Goal: Task Accomplishment & Management: Use online tool/utility

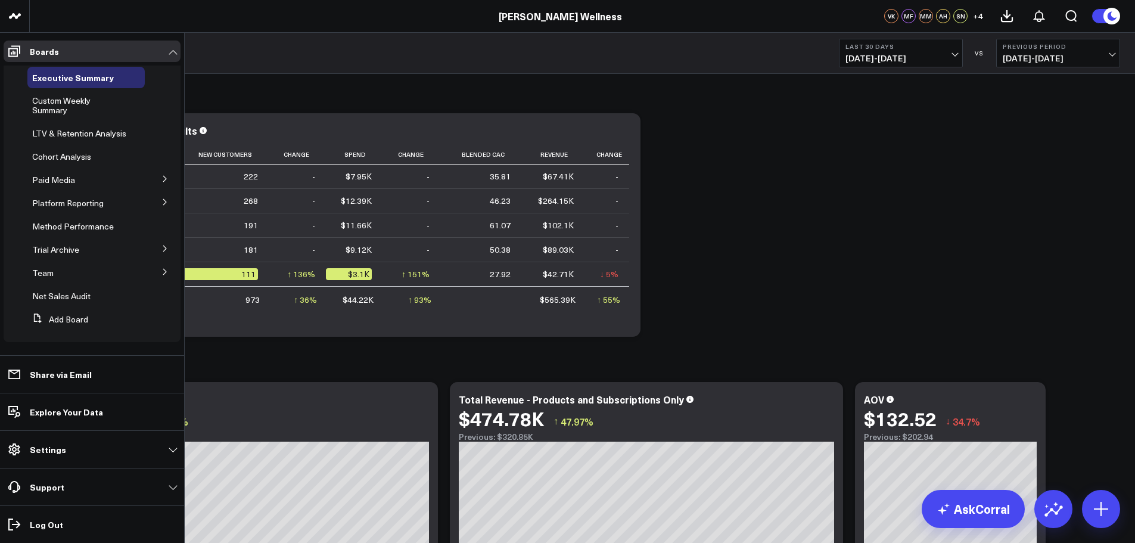
scroll to position [33, 0]
click at [60, 97] on span "Custom Weekly Summary" at bounding box center [61, 103] width 58 height 21
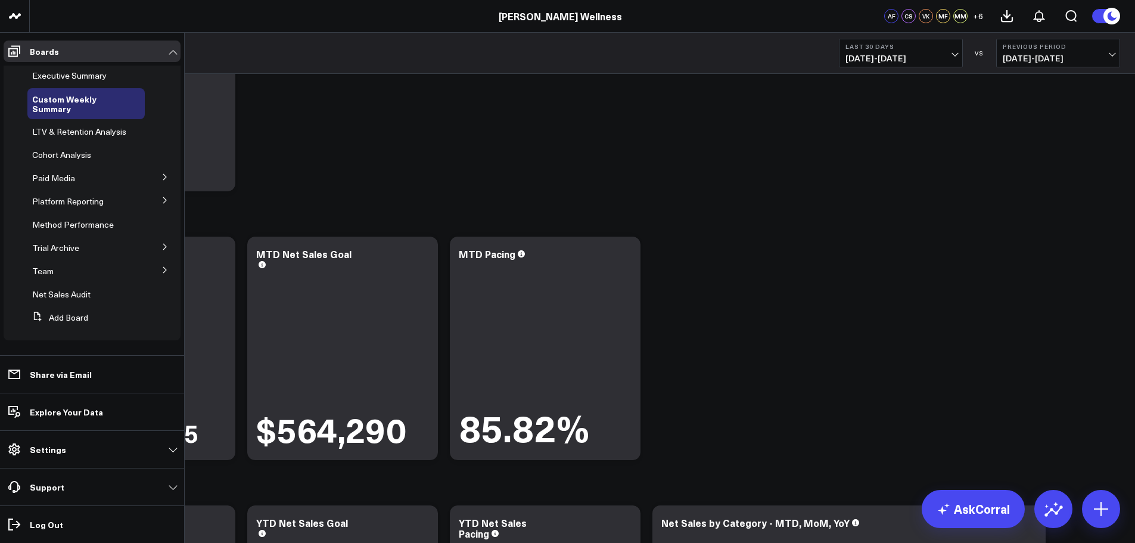
scroll to position [24, 0]
click at [20, 54] on icon at bounding box center [14, 51] width 14 height 14
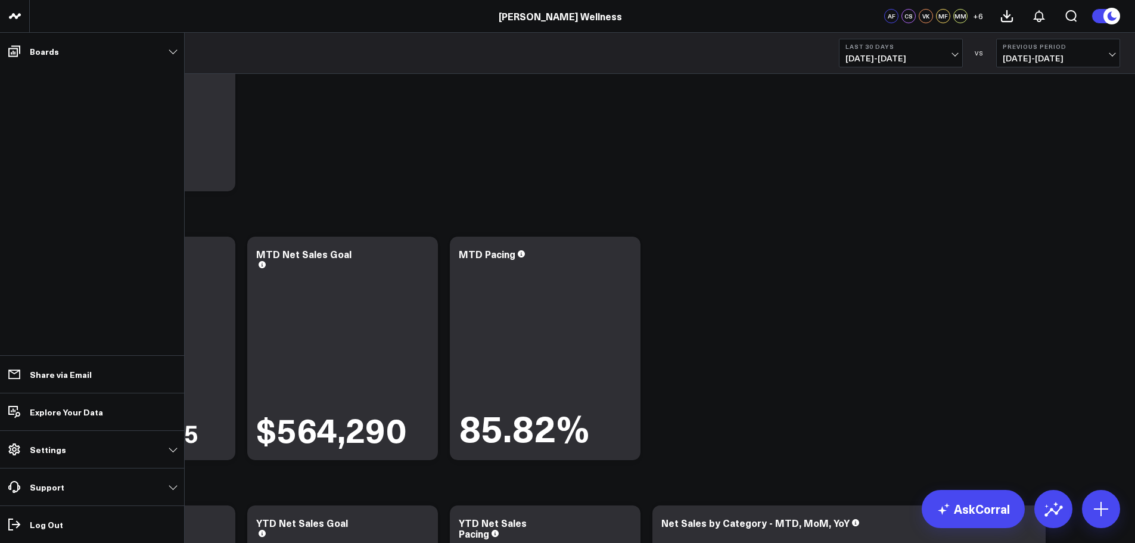
click at [21, 56] on span at bounding box center [14, 50] width 21 height 21
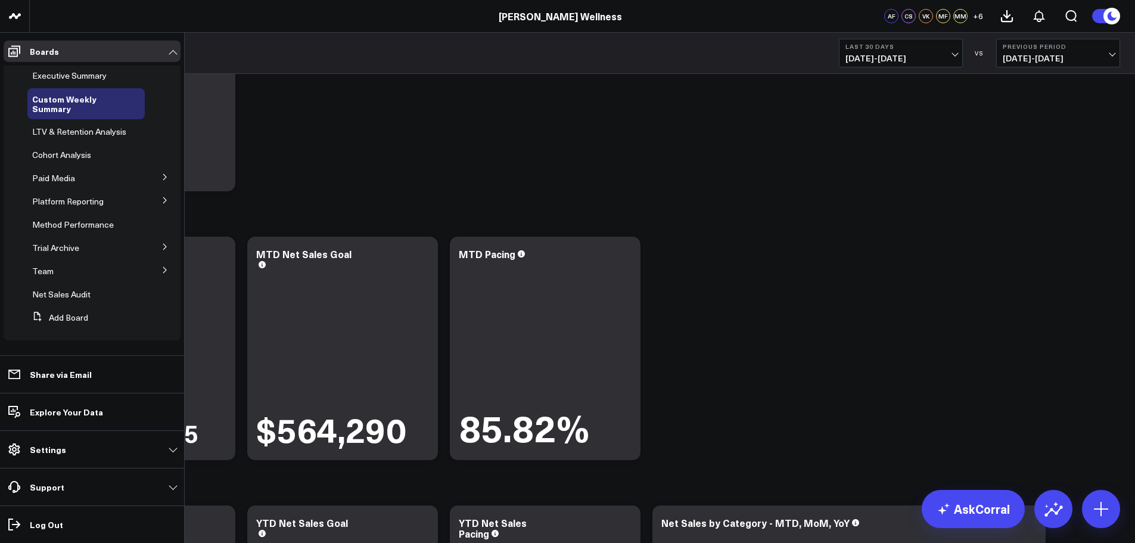
click at [81, 160] on span "Cohort Analysis" at bounding box center [61, 154] width 59 height 11
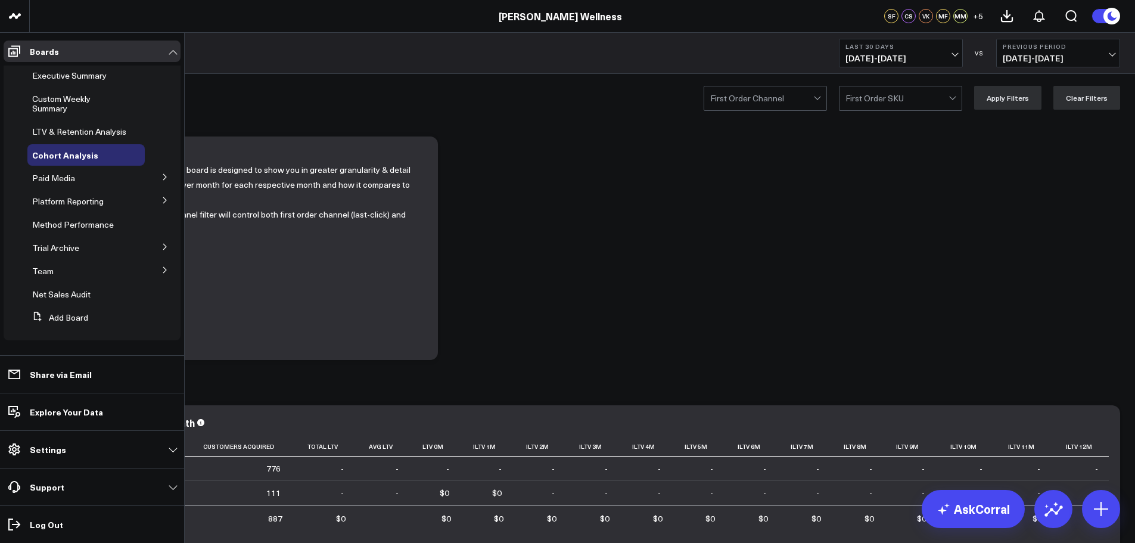
click at [18, 50] on icon at bounding box center [14, 51] width 12 height 11
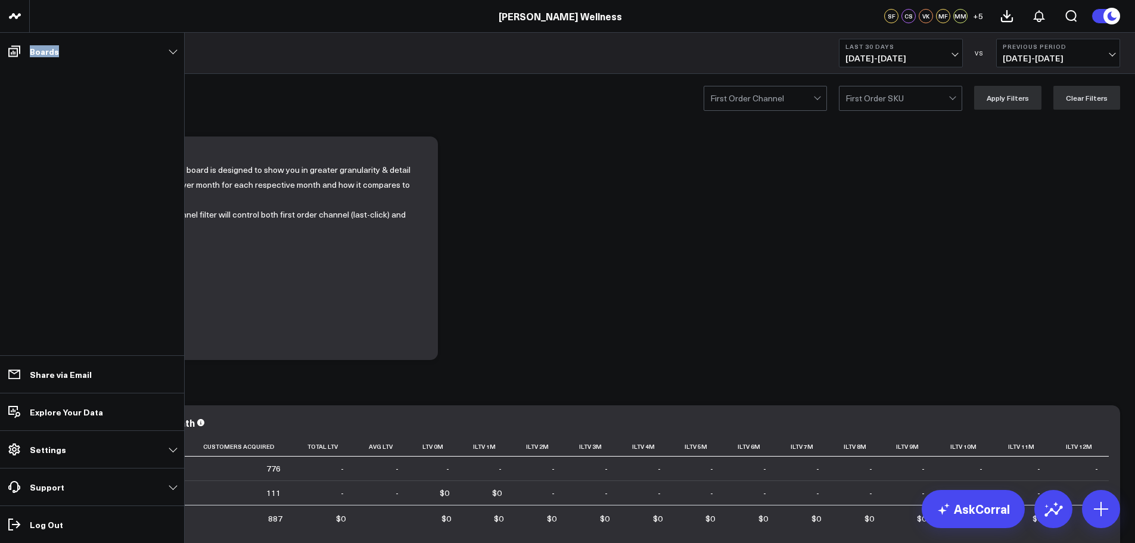
click at [18, 50] on icon at bounding box center [14, 51] width 12 height 11
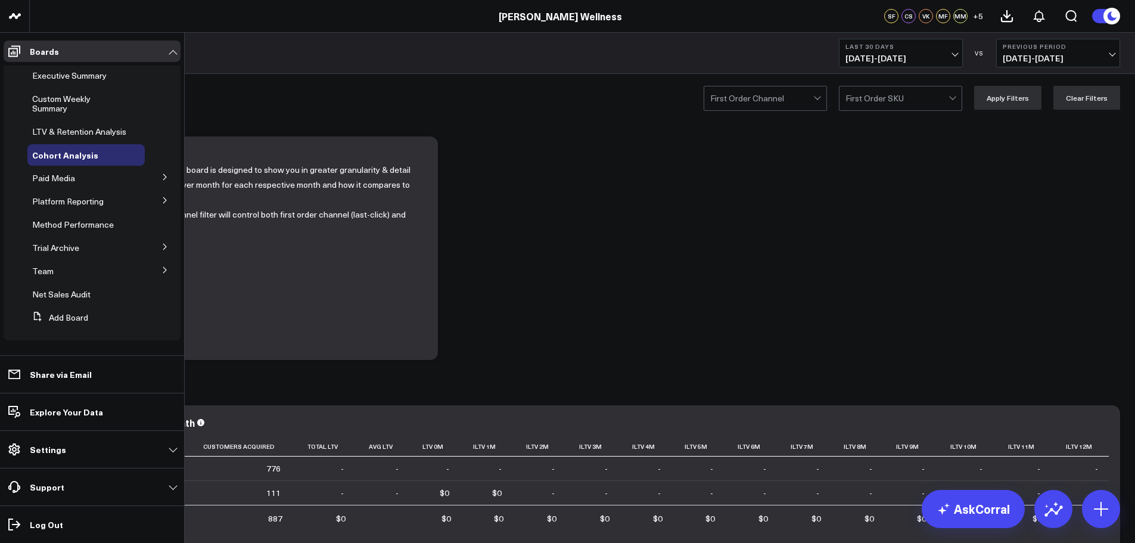
click at [97, 207] on span "Platform Reporting" at bounding box center [67, 200] width 71 height 11
click at [68, 228] on button at bounding box center [77, 223] width 18 height 10
click at [63, 228] on span "Shopify" at bounding box center [53, 222] width 29 height 11
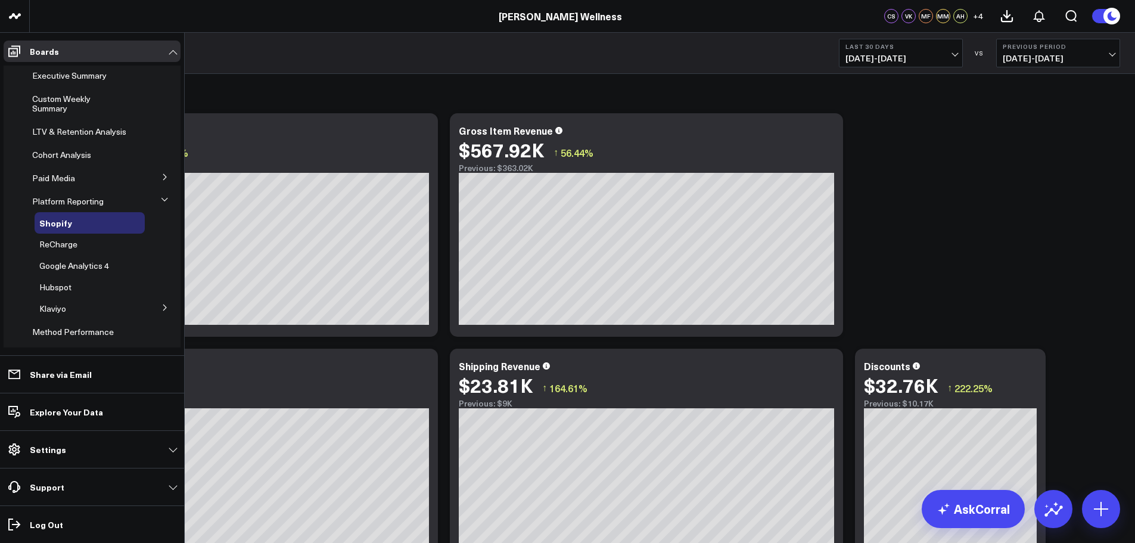
click at [161, 201] on icon at bounding box center [164, 199] width 6 height 3
click at [161, 273] on icon at bounding box center [164, 269] width 7 height 7
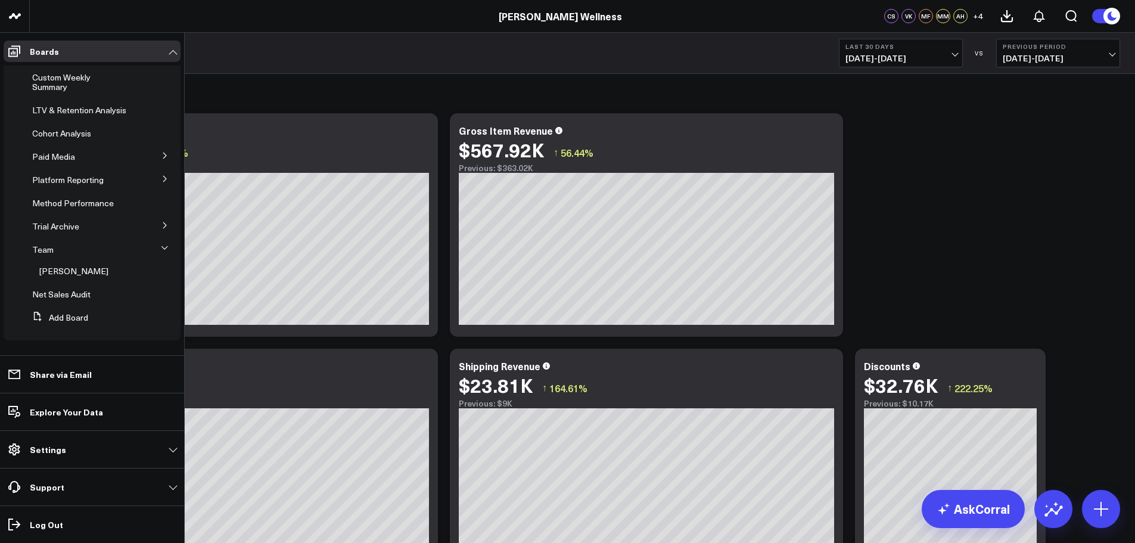
click at [161, 248] on icon at bounding box center [164, 247] width 6 height 3
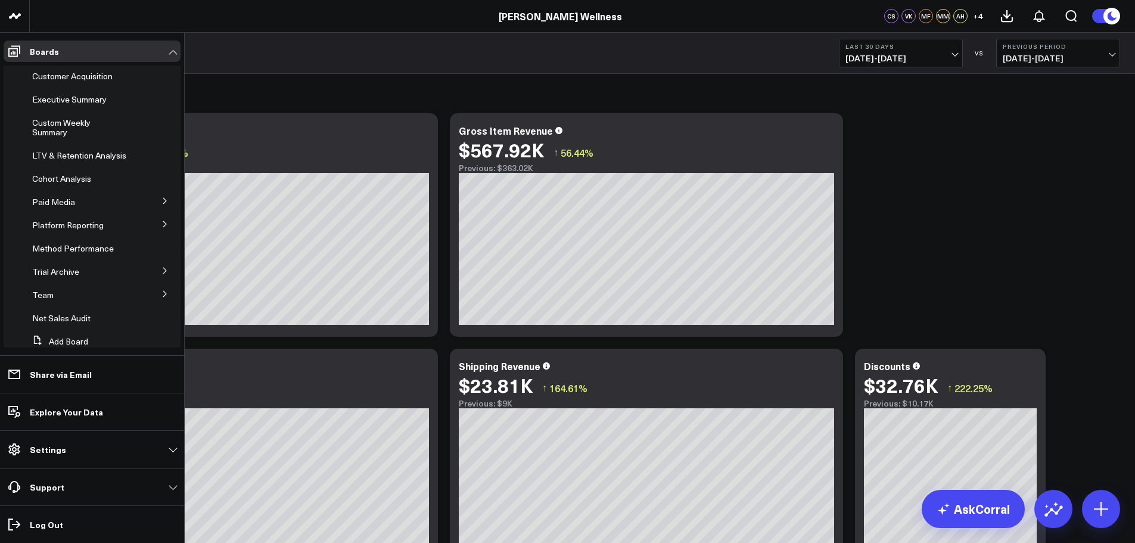
click at [157, 205] on button at bounding box center [164, 200] width 31 height 18
click at [157, 205] on button at bounding box center [165, 200] width 18 height 31
click at [158, 228] on button at bounding box center [164, 223] width 31 height 18
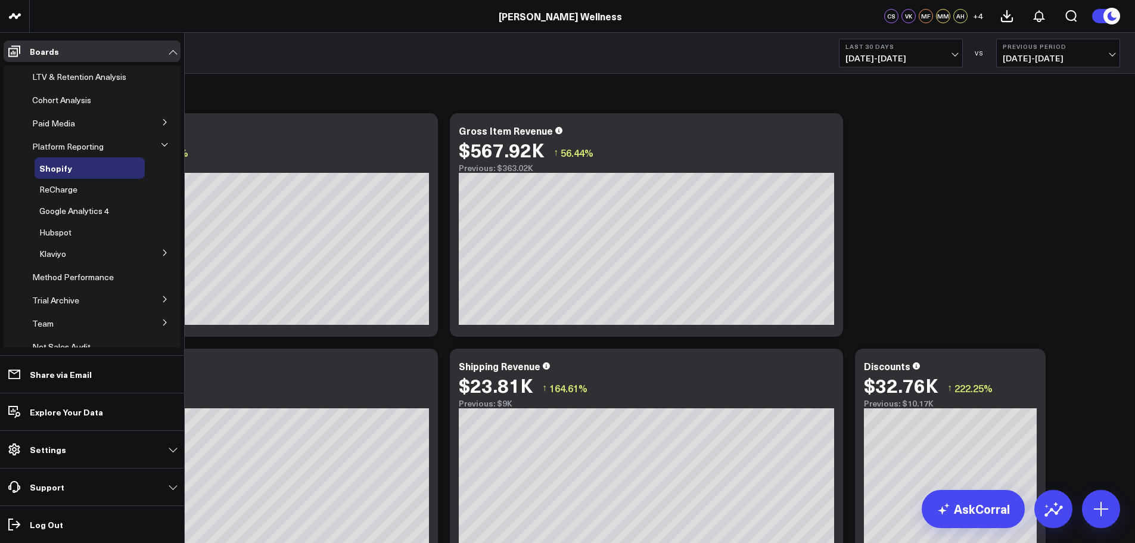
scroll to position [99, 0]
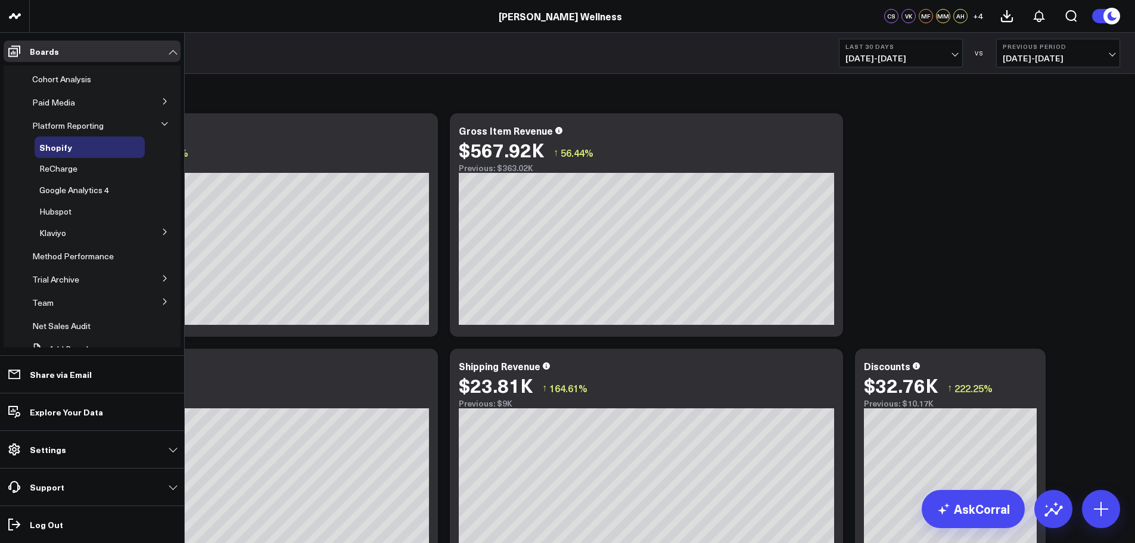
click at [156, 134] on button at bounding box center [165, 123] width 18 height 31
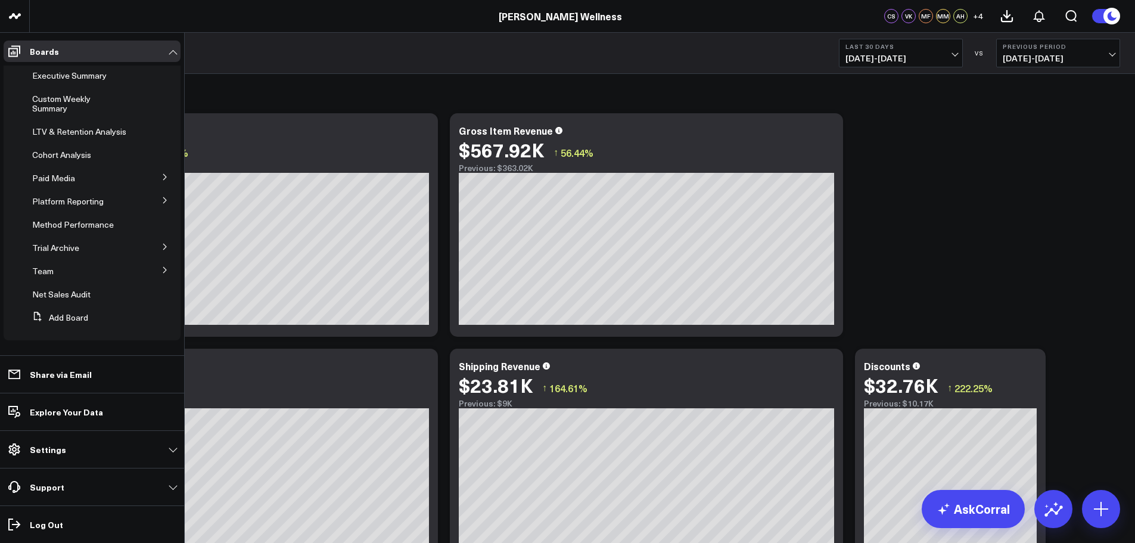
scroll to position [33, 0]
click at [161, 244] on icon at bounding box center [164, 246] width 7 height 7
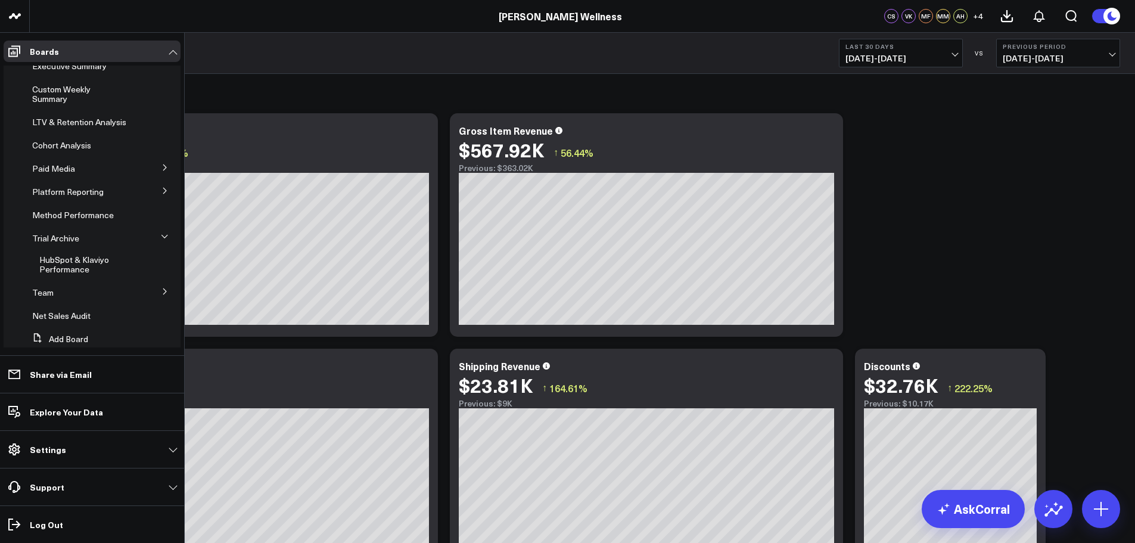
click at [161, 240] on icon at bounding box center [164, 236] width 7 height 7
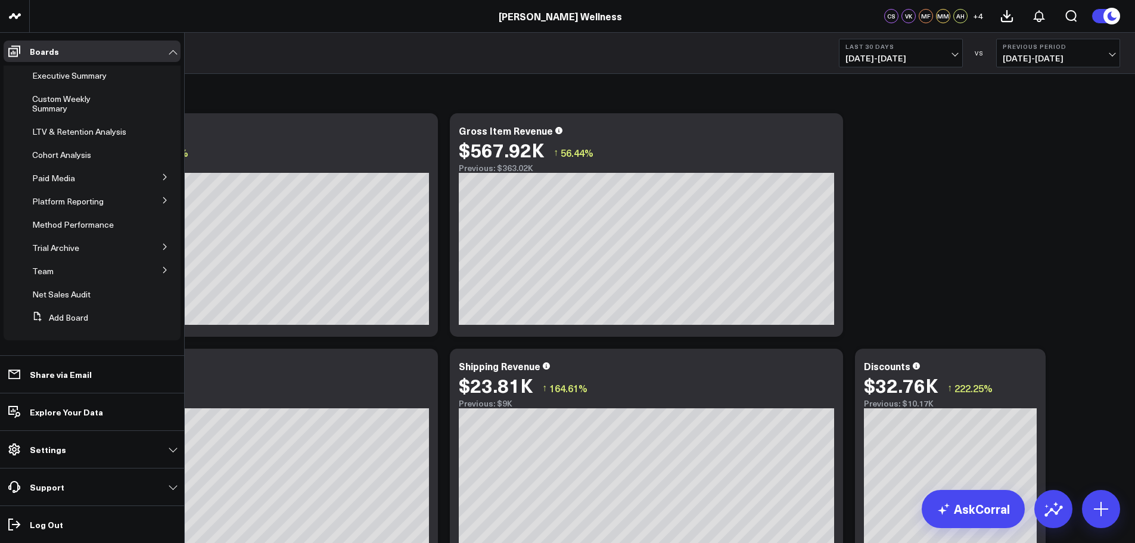
scroll to position [0, 0]
click at [90, 76] on span "Customer Acquisition" at bounding box center [72, 75] width 80 height 11
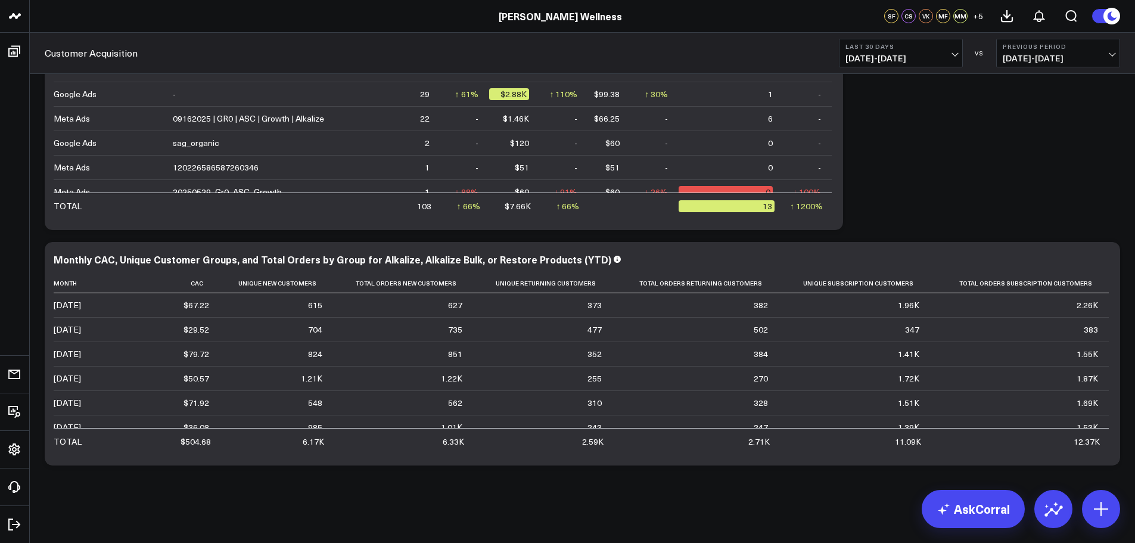
scroll to position [2158, 0]
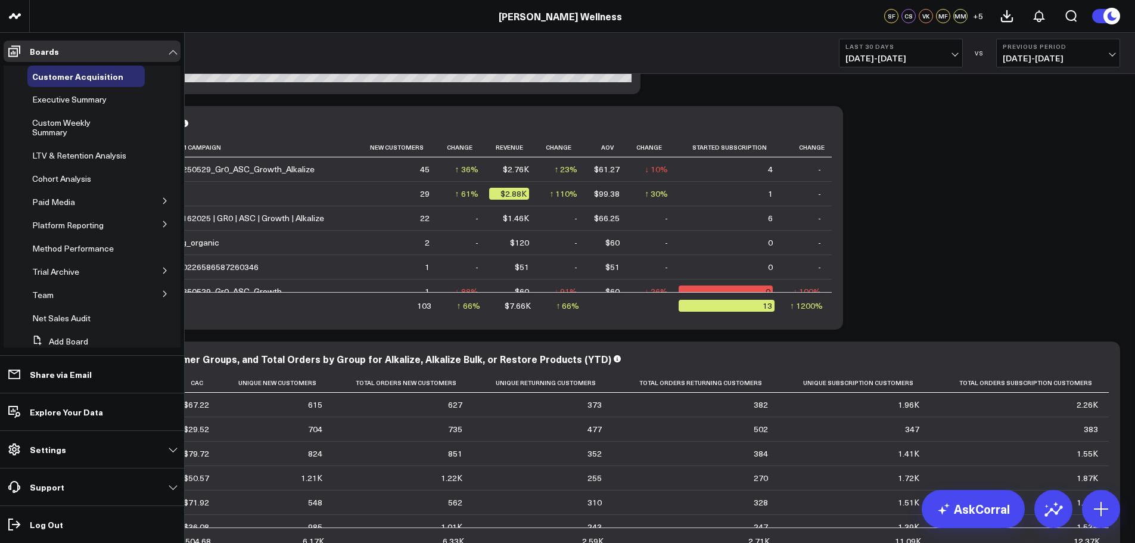
click at [60, 97] on span "Executive Summary" at bounding box center [69, 99] width 74 height 11
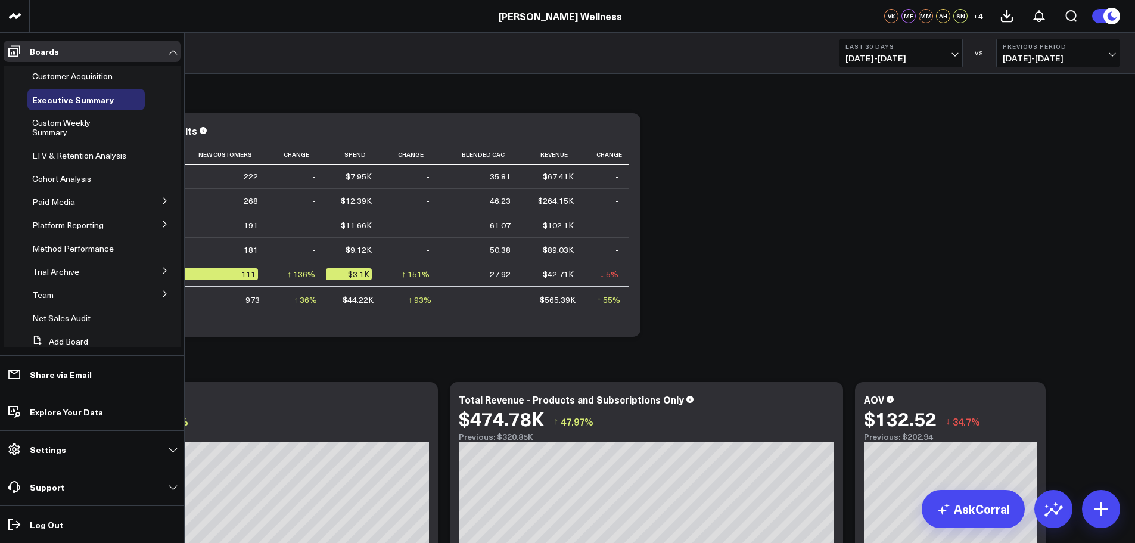
click at [67, 119] on span "Custom Weekly Summary" at bounding box center [61, 127] width 58 height 21
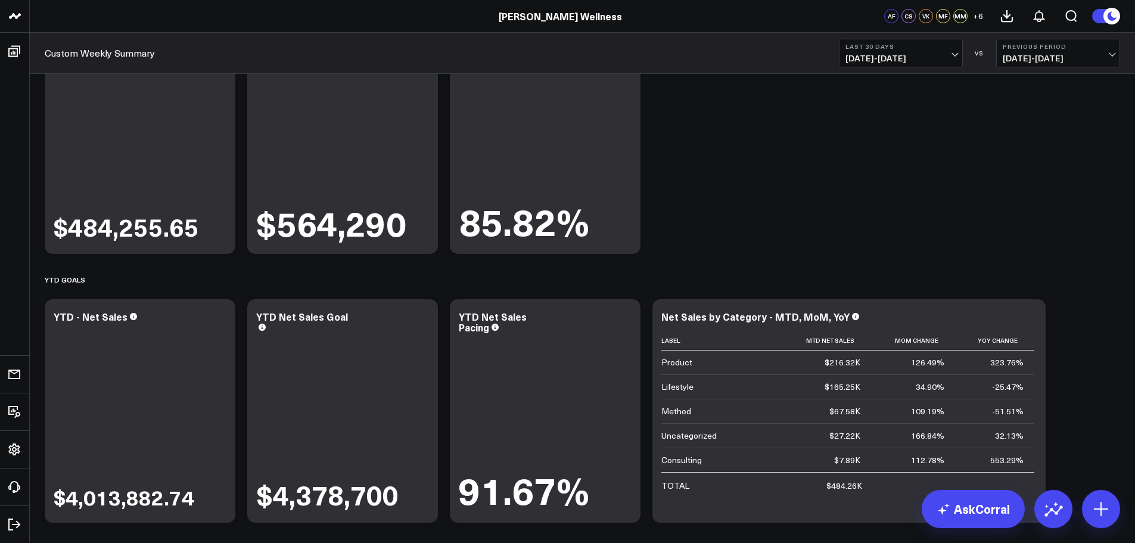
scroll to position [496, 0]
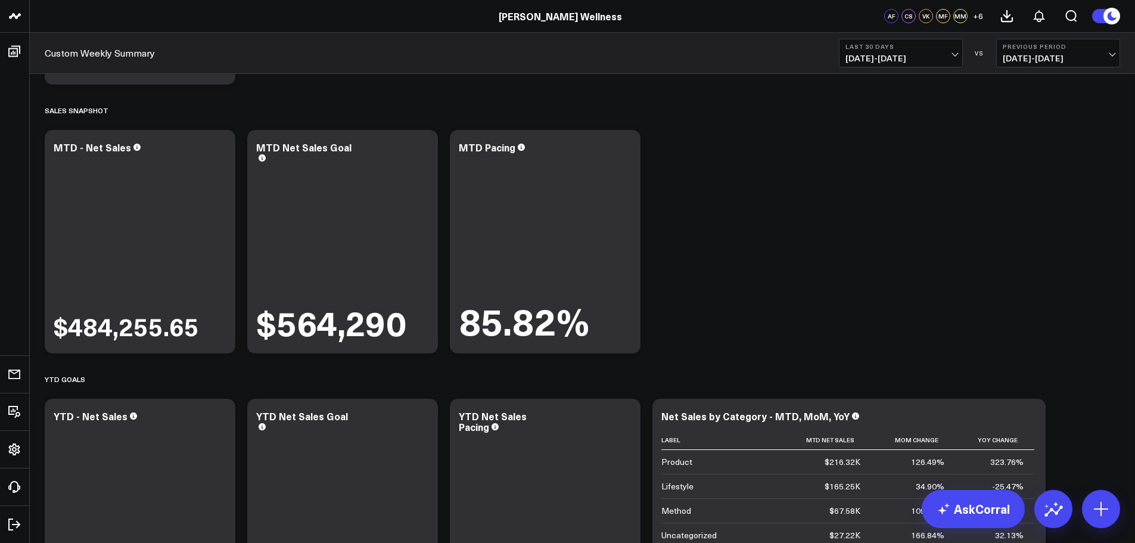
click at [0, 0] on icon at bounding box center [0, 0] width 0 height 0
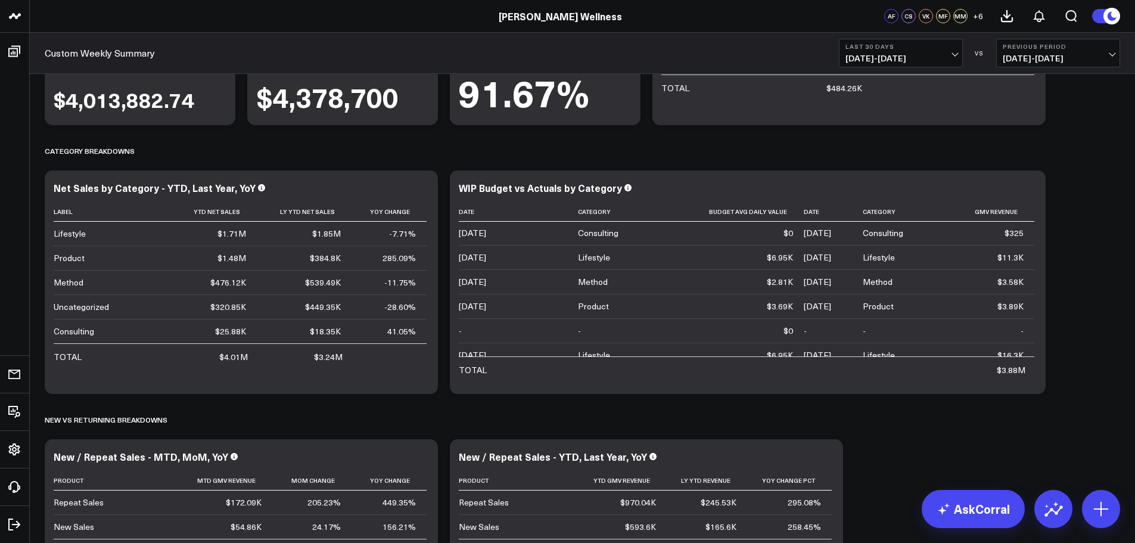
scroll to position [99, 0]
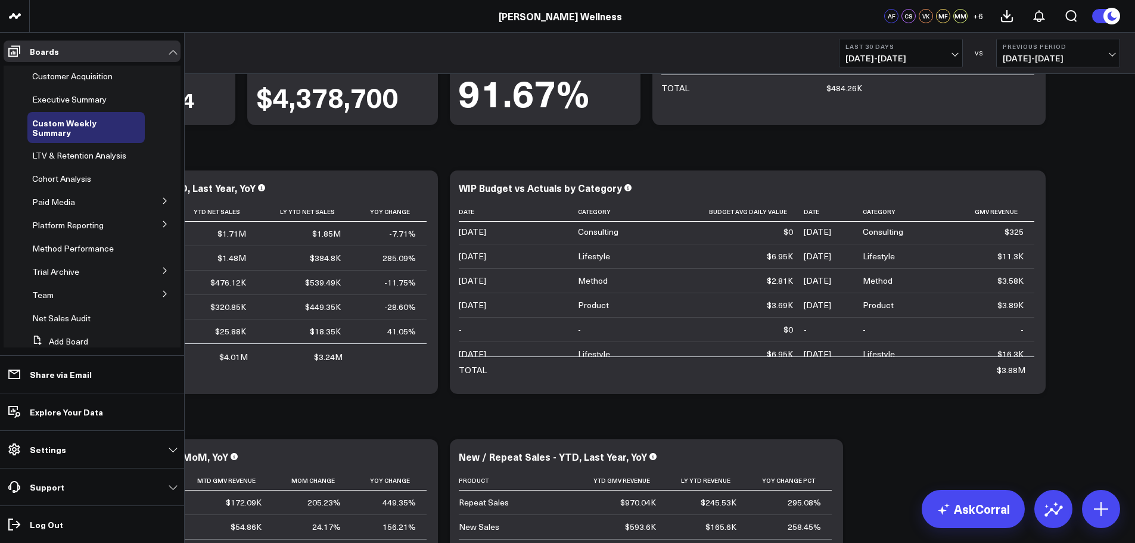
click at [65, 80] on span "Customer Acquisition" at bounding box center [72, 75] width 80 height 11
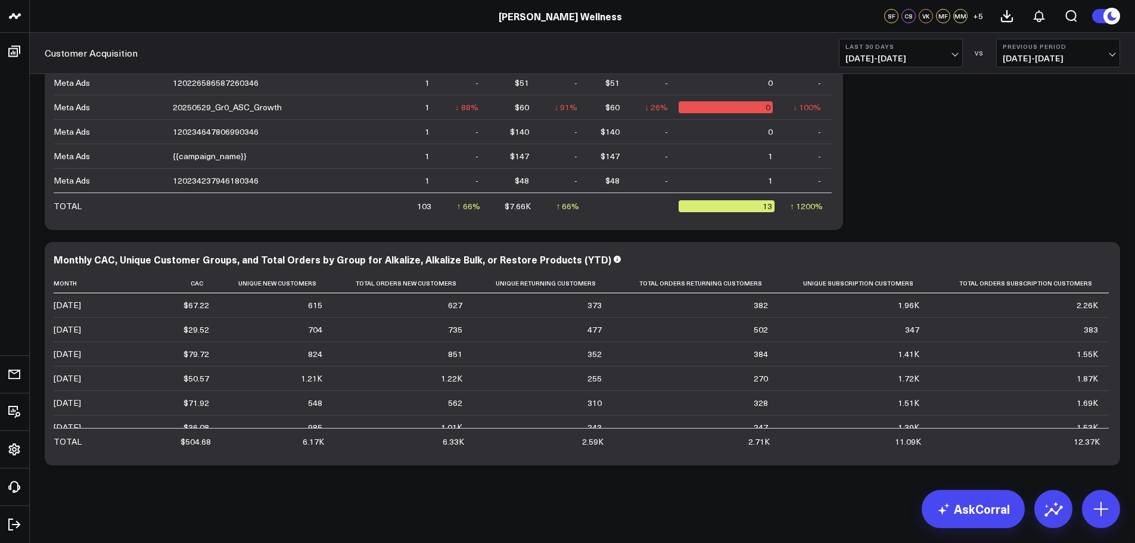
click at [0, 0] on icon at bounding box center [0, 0] width 0 height 0
click at [0, 0] on link "Export" at bounding box center [0, 0] width 0 height 0
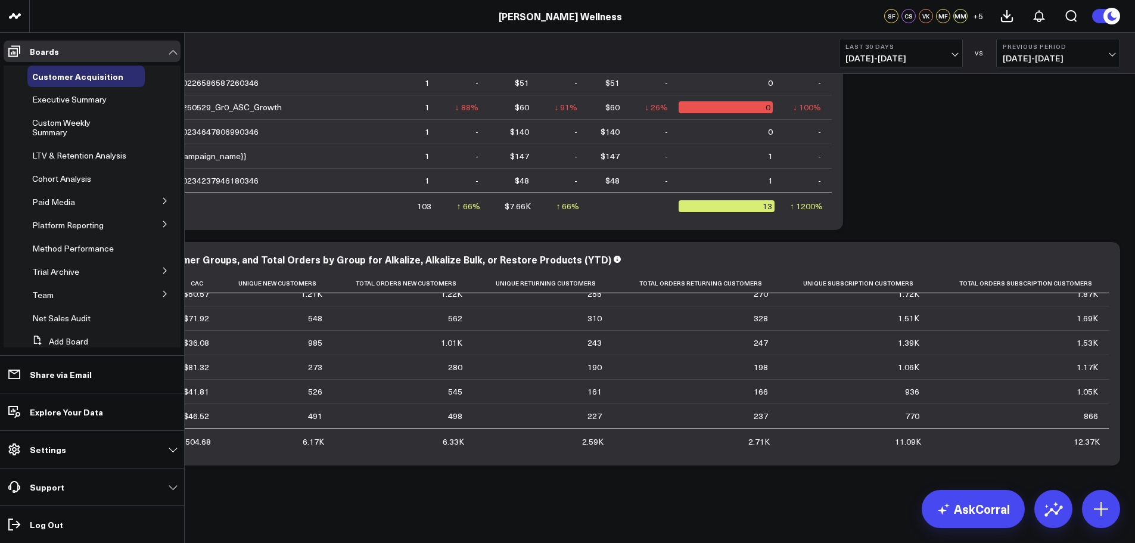
click at [63, 98] on span "Executive Summary" at bounding box center [69, 99] width 74 height 11
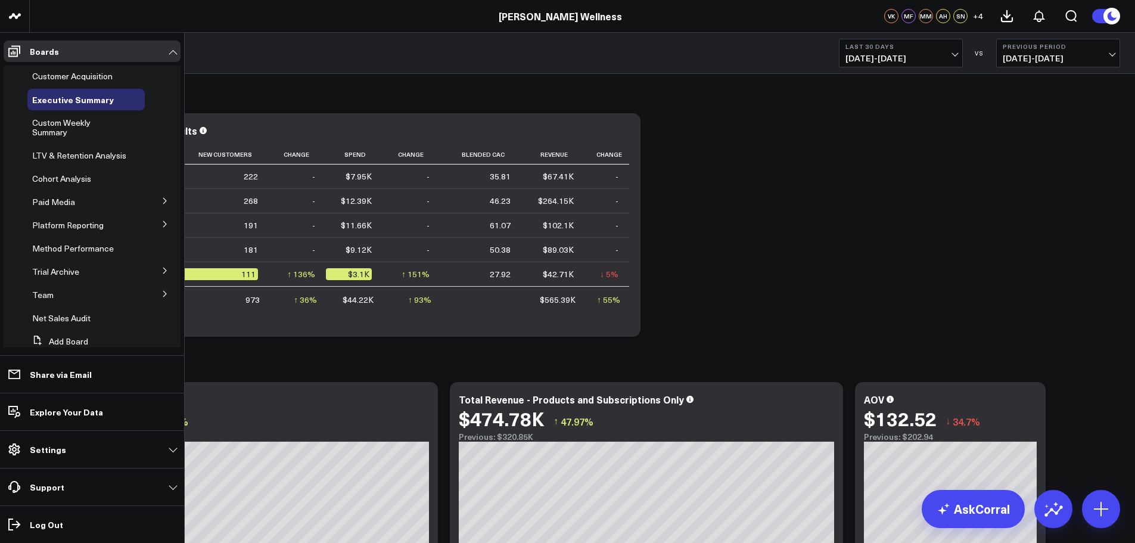
click at [74, 127] on span "Custom Weekly Summary" at bounding box center [61, 127] width 58 height 21
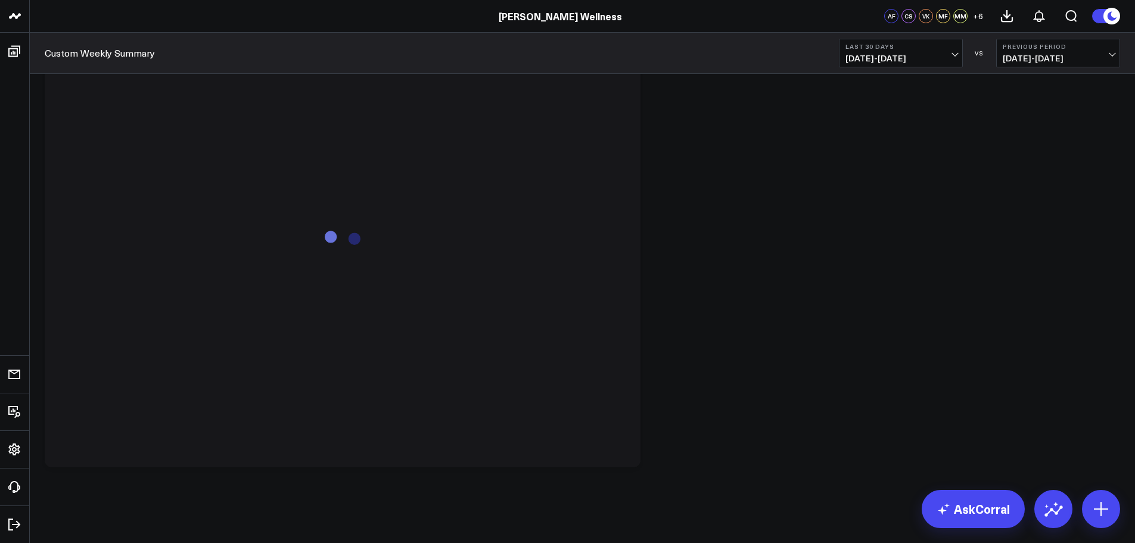
scroll to position [2970, 0]
